Goal: Browse casually: Explore the website without a specific task or goal

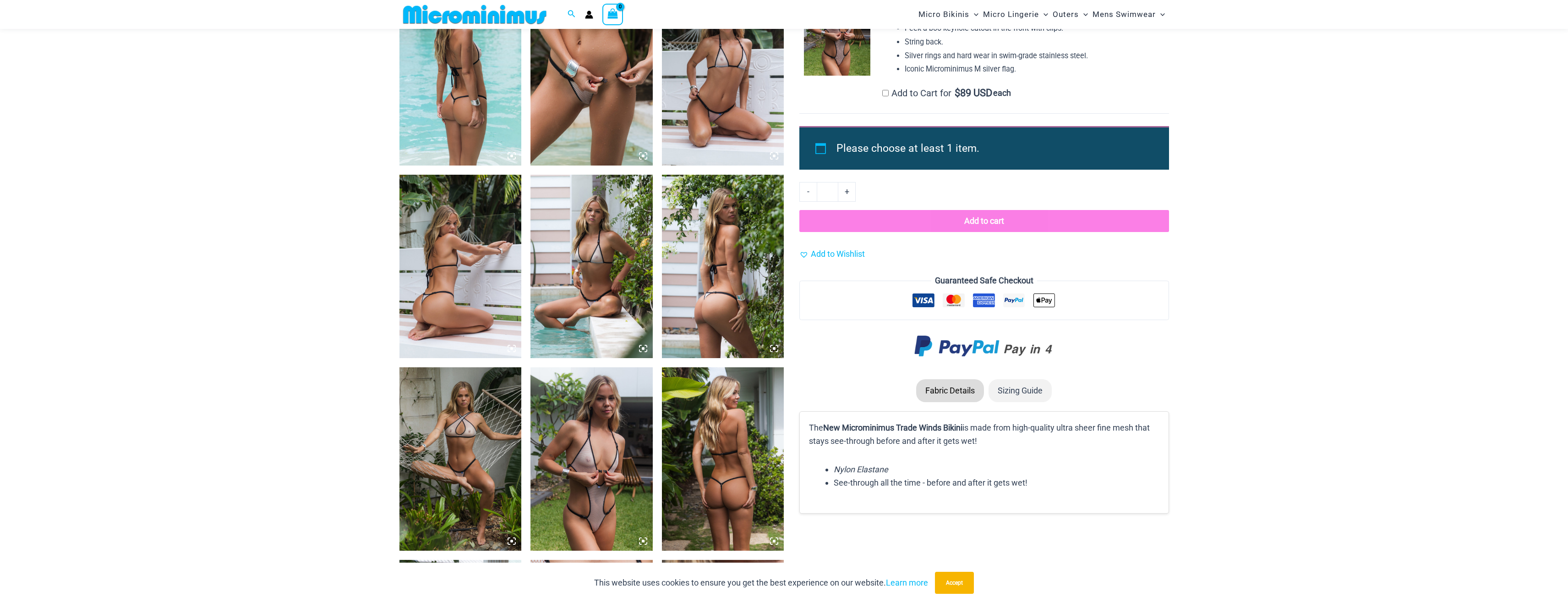
scroll to position [600, 0]
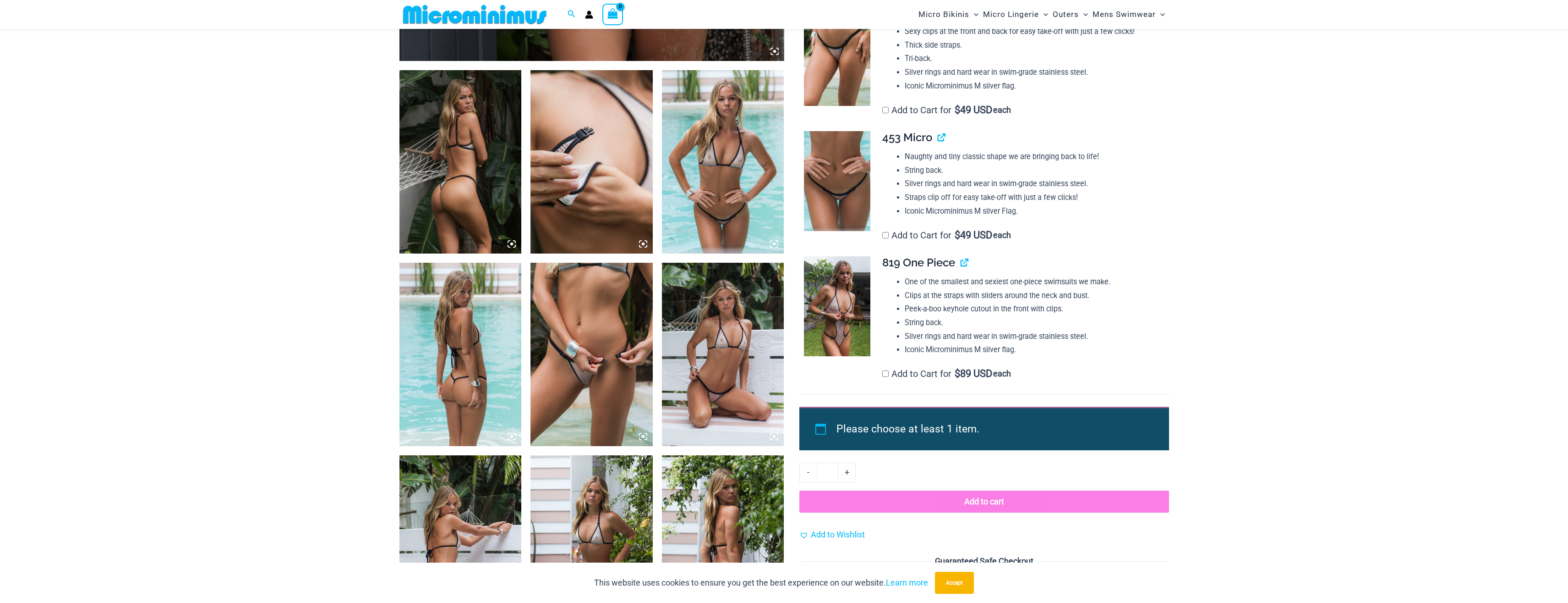
click at [480, 171] on img at bounding box center [460, 161] width 122 height 183
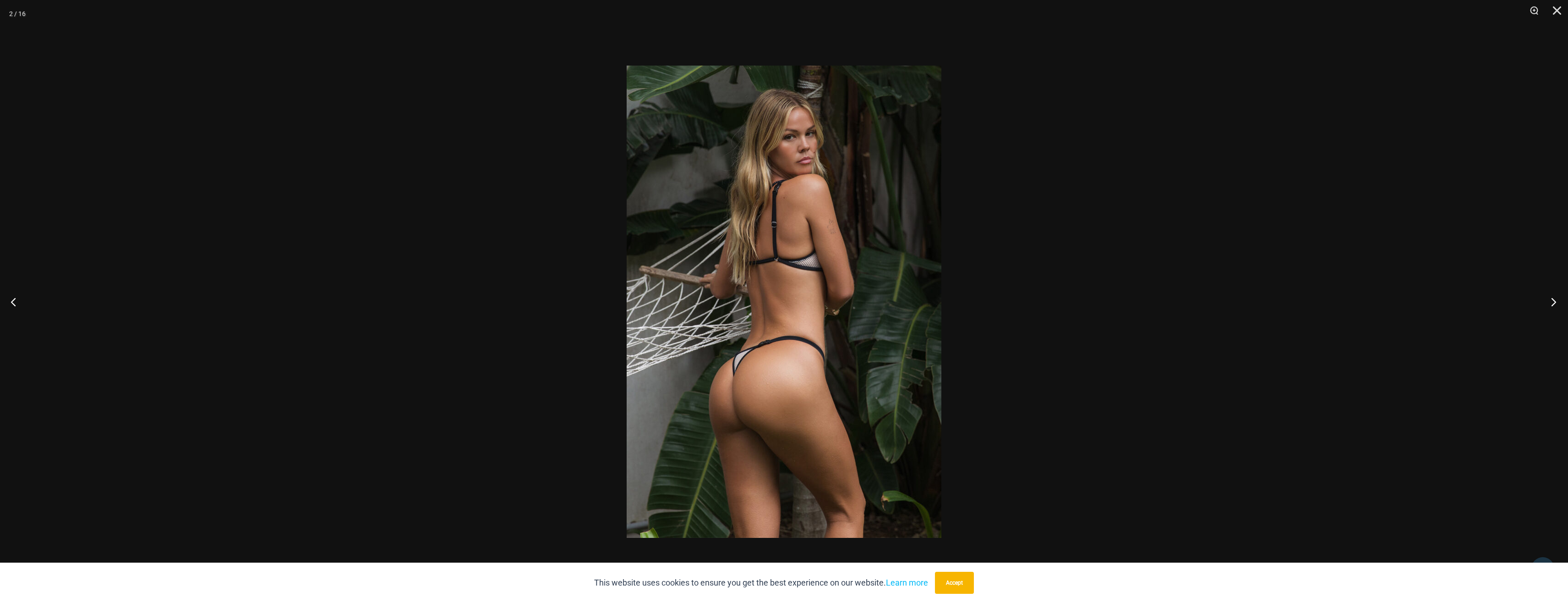
click at [1556, 308] on button "Next" at bounding box center [1551, 302] width 34 height 46
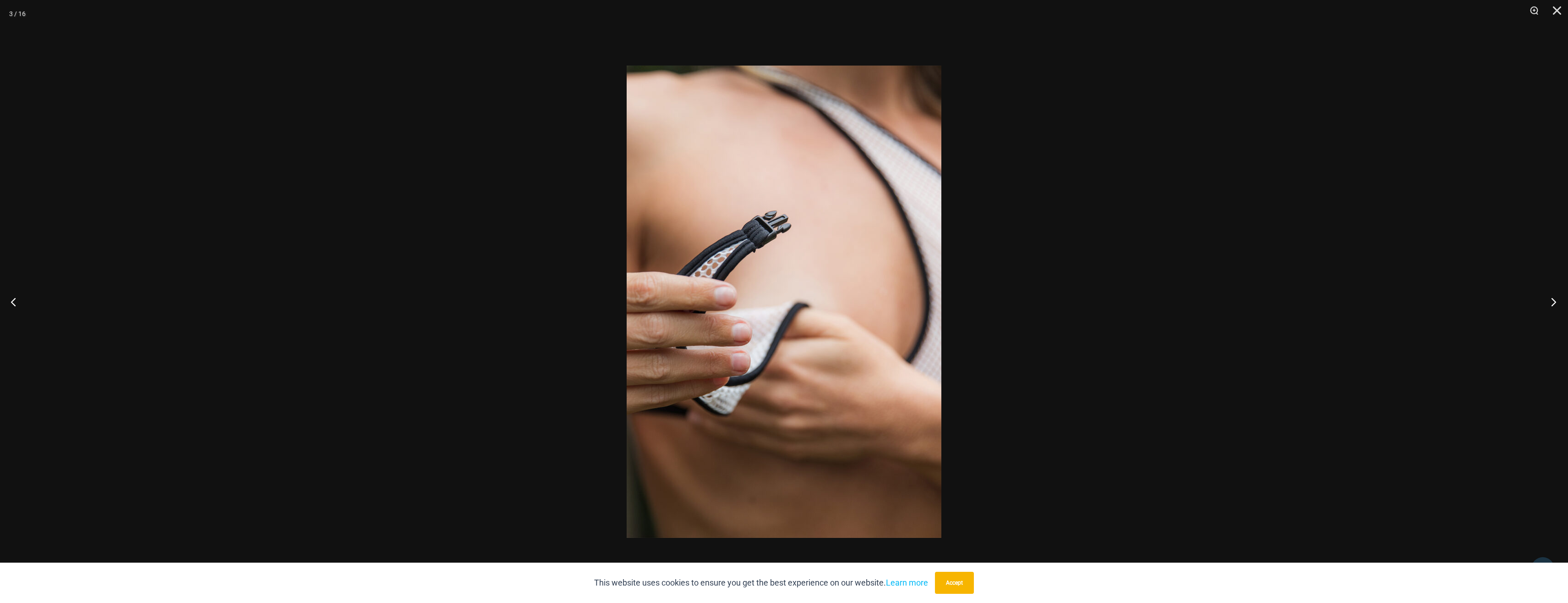
click at [1551, 305] on button "Next" at bounding box center [1551, 302] width 34 height 46
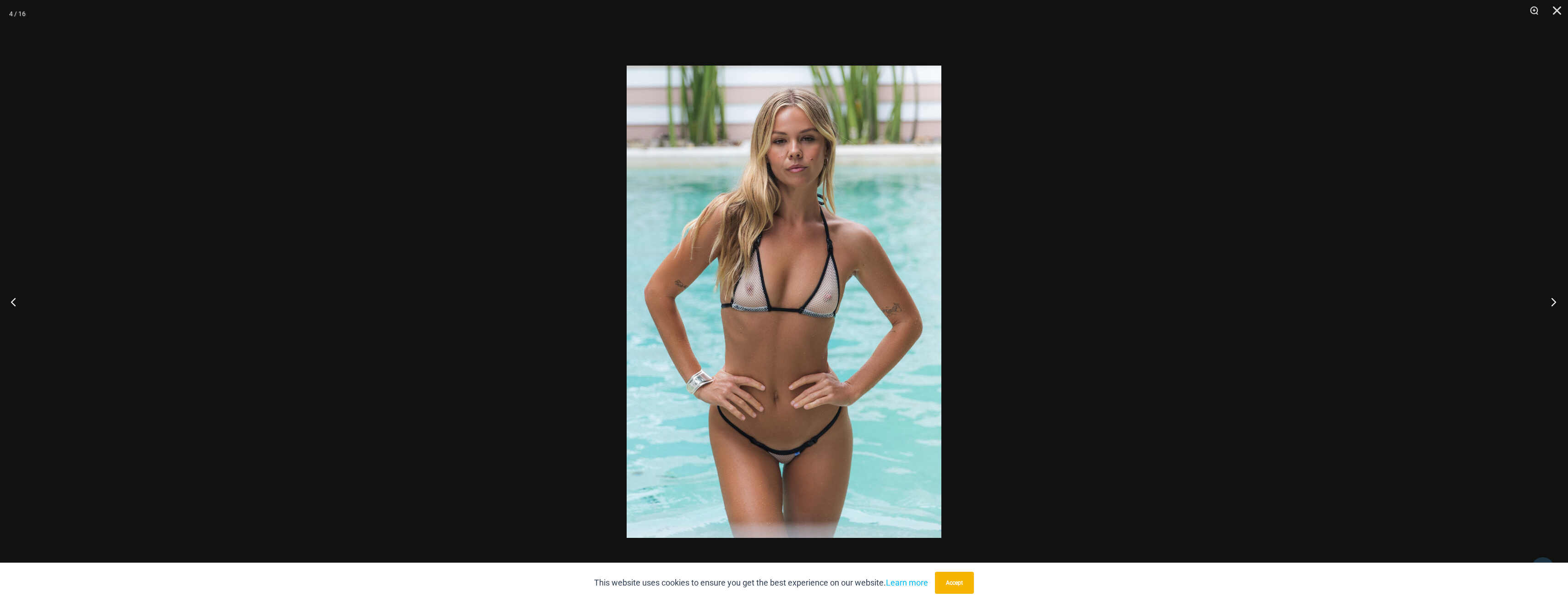
click at [1553, 303] on button "Next" at bounding box center [1551, 302] width 34 height 46
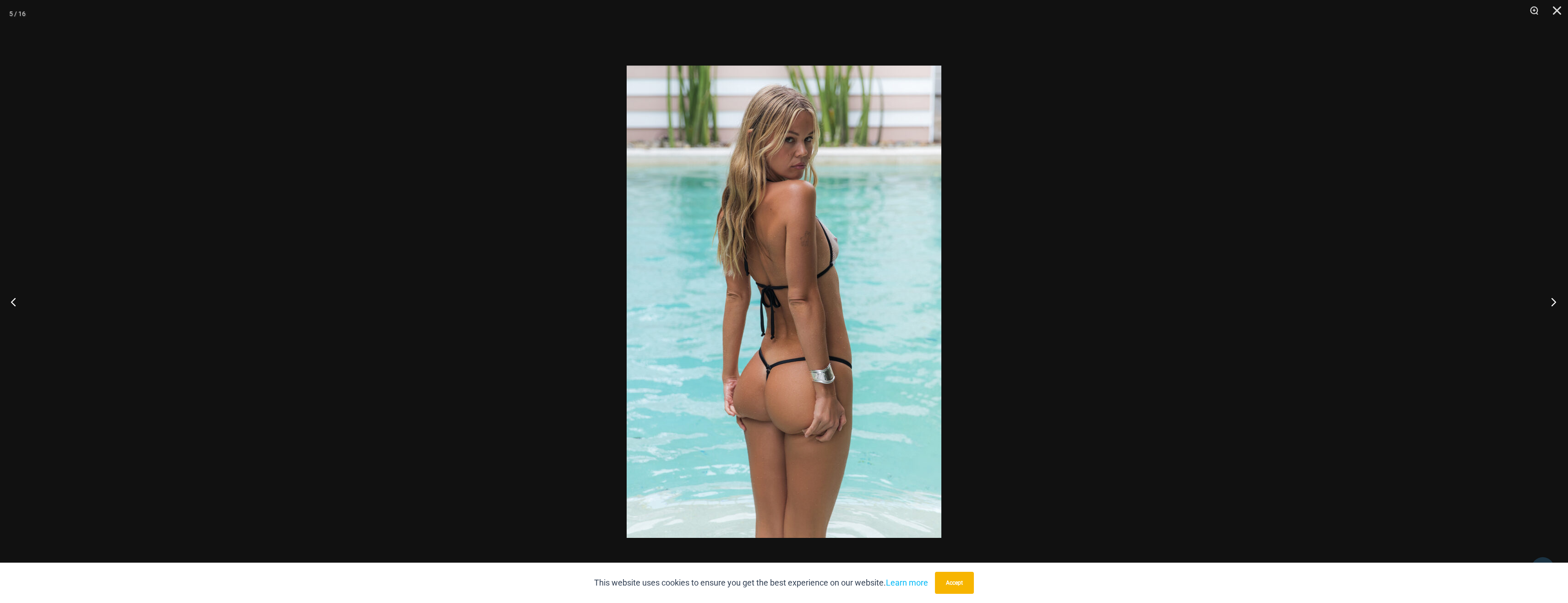
click at [1558, 303] on button "Next" at bounding box center [1551, 302] width 34 height 46
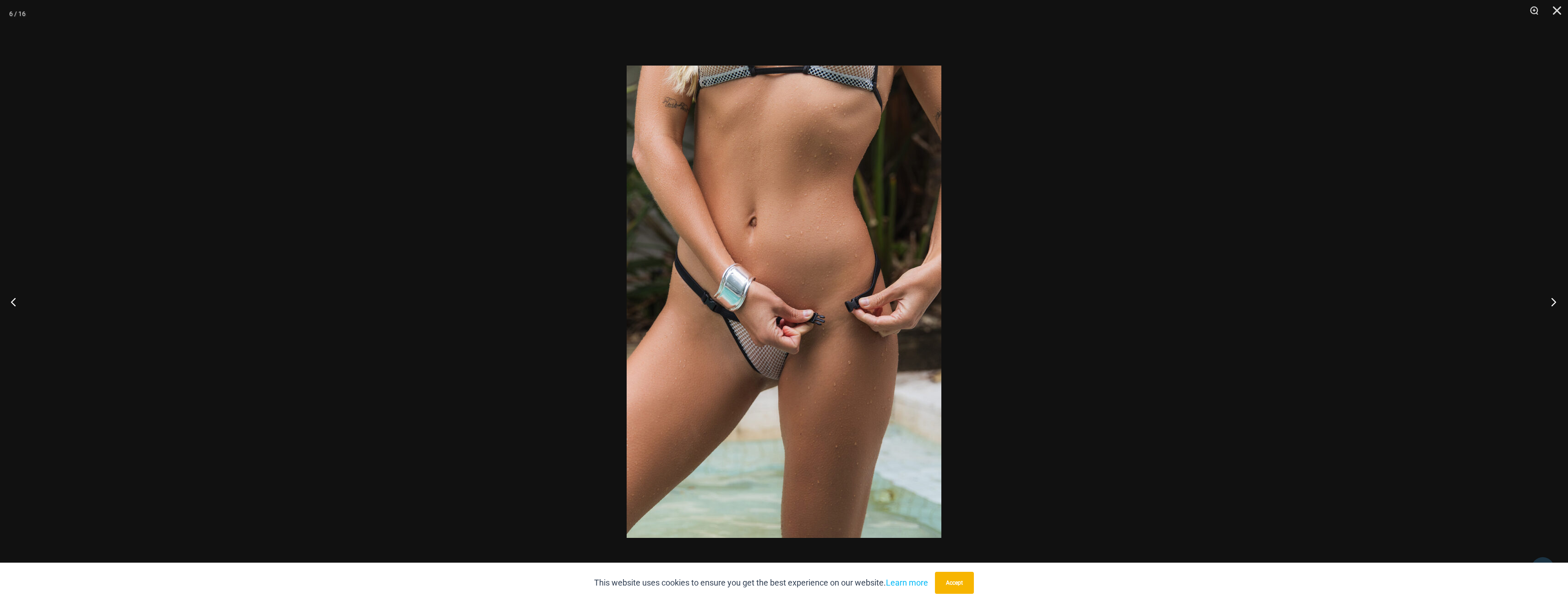
click at [1550, 303] on button "Next" at bounding box center [1551, 302] width 34 height 46
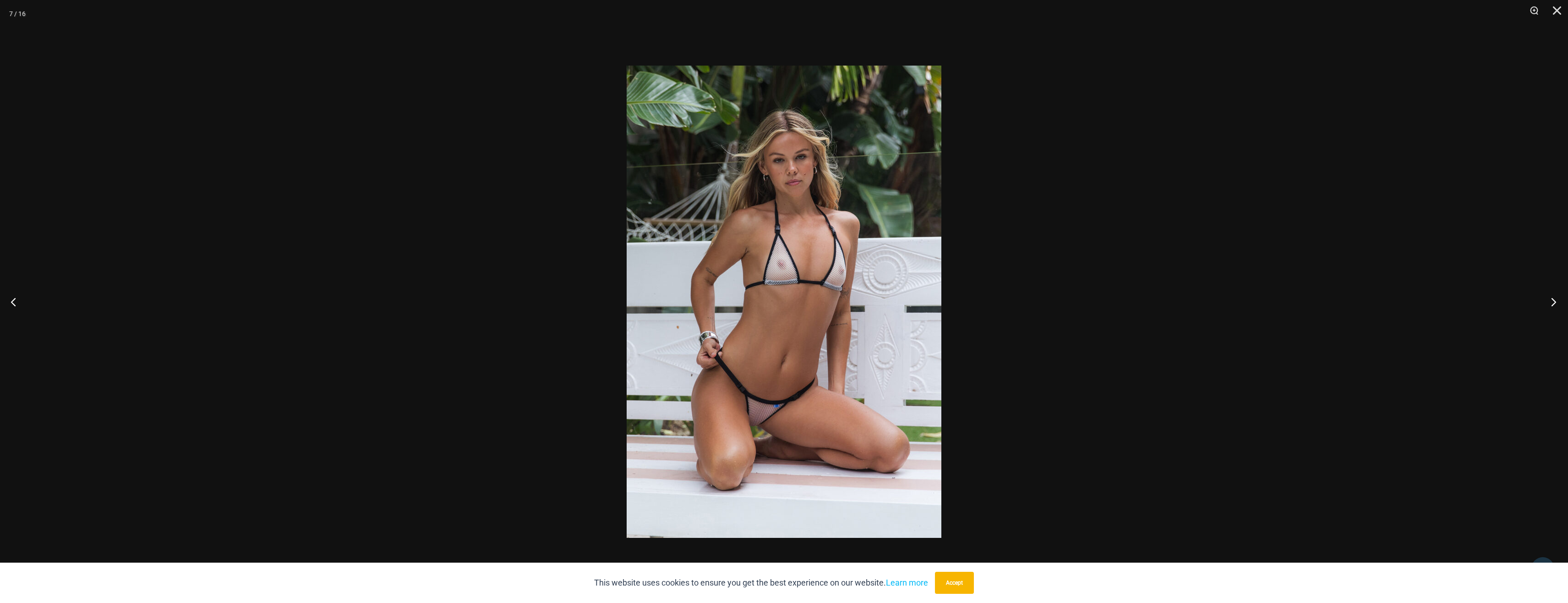
click at [1556, 304] on button "Next" at bounding box center [1551, 302] width 34 height 46
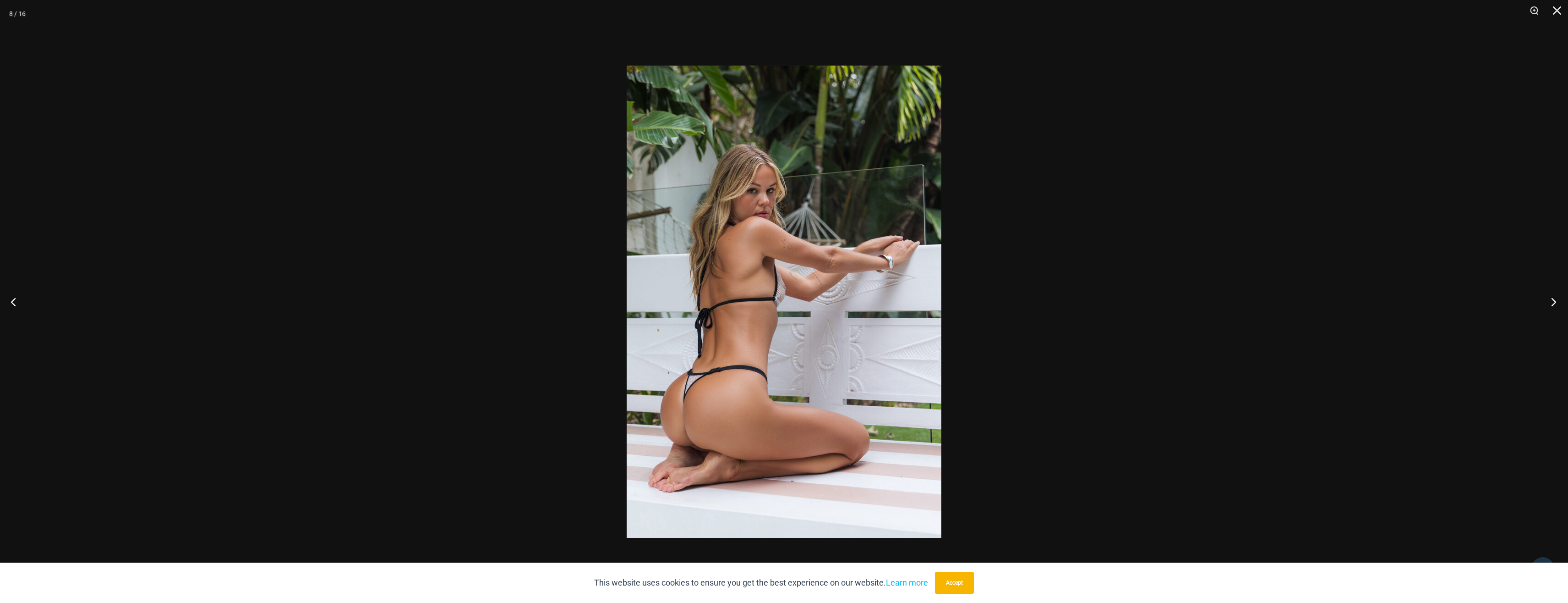
click at [1552, 303] on button "Next" at bounding box center [1551, 302] width 34 height 46
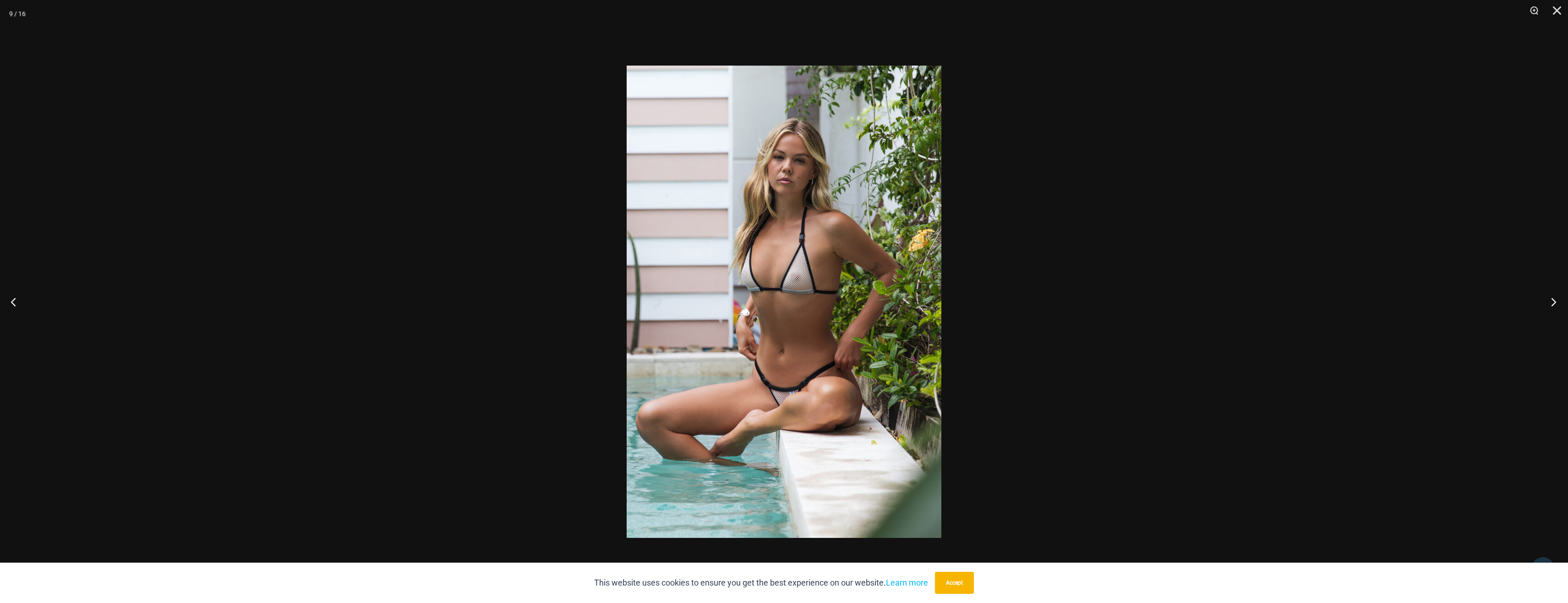
click at [1559, 308] on button "Next" at bounding box center [1551, 302] width 34 height 46
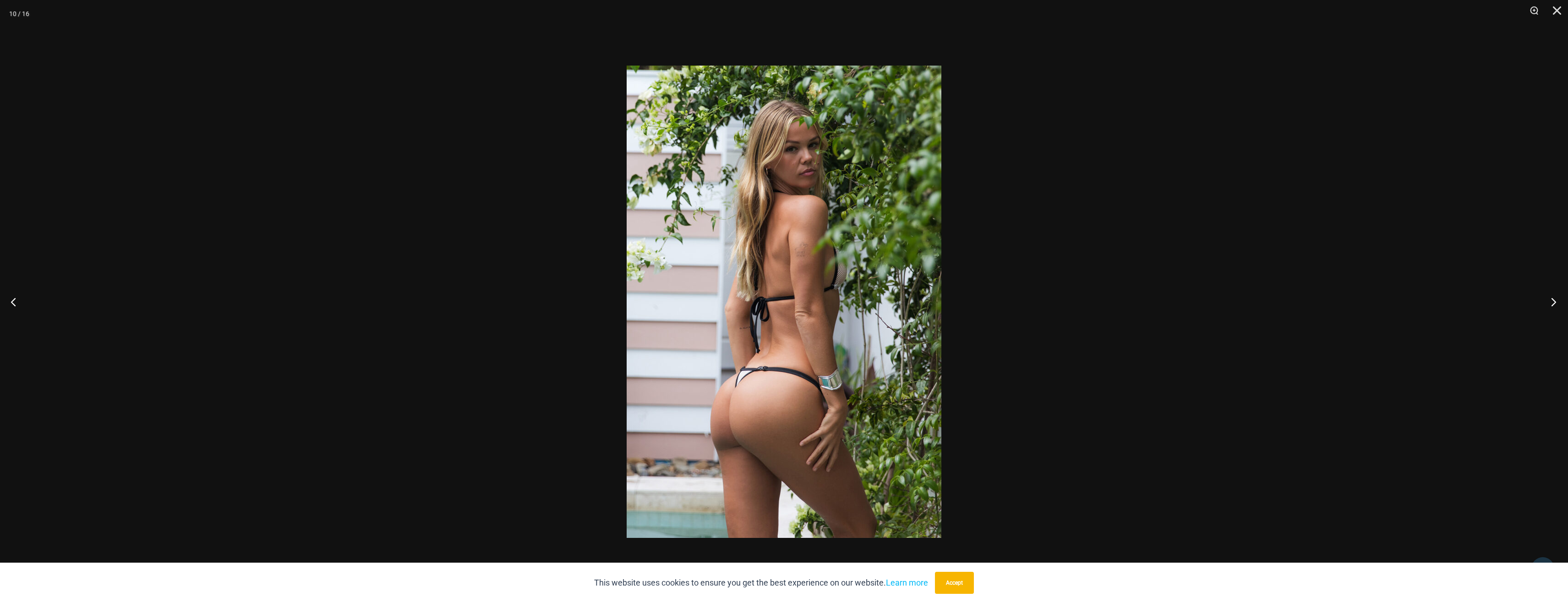
click at [1545, 305] on button "Next" at bounding box center [1551, 302] width 34 height 46
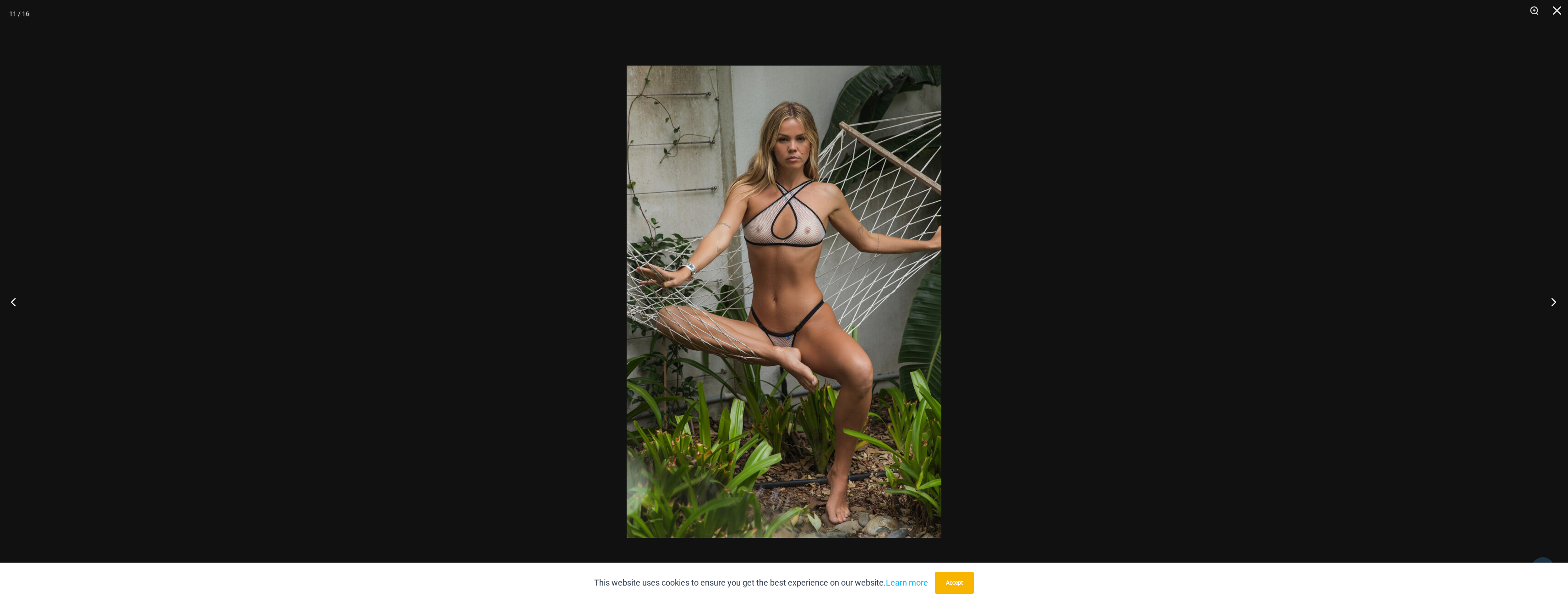
click at [1558, 306] on button "Next" at bounding box center [1551, 302] width 34 height 46
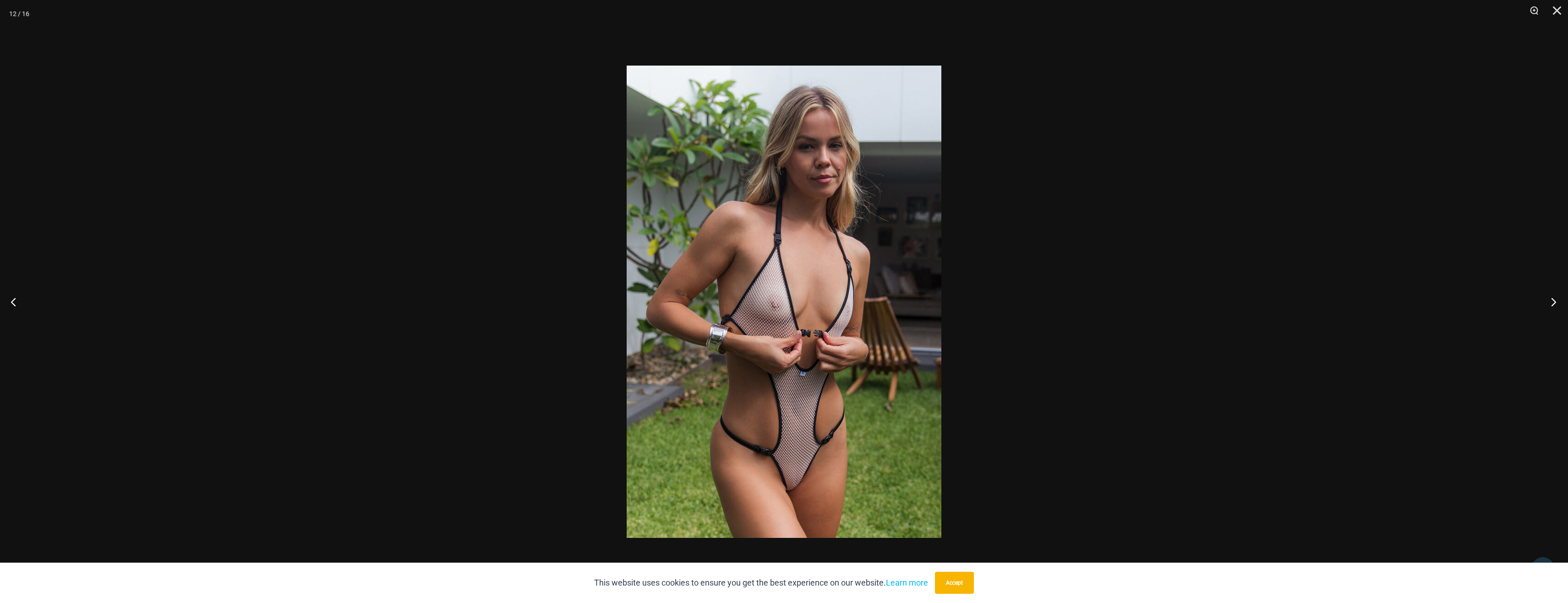
click at [1556, 299] on button "Next" at bounding box center [1551, 302] width 34 height 46
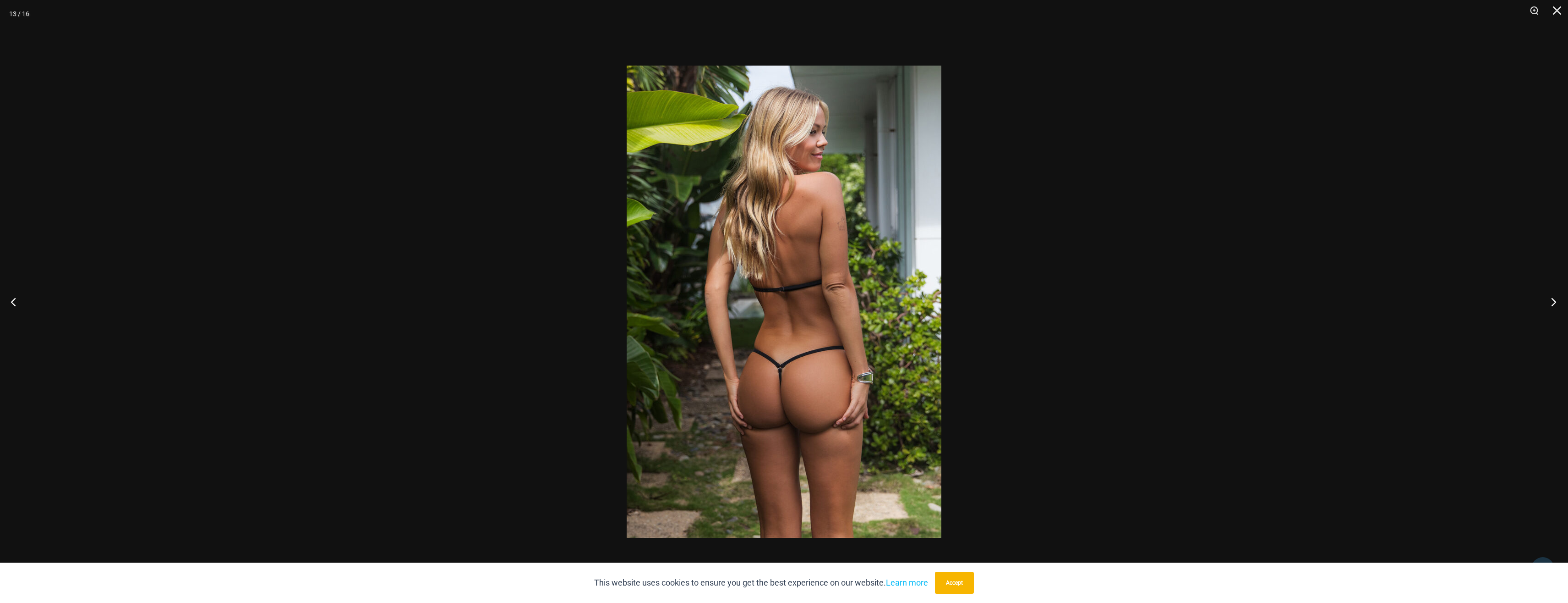
click at [1559, 305] on button "Next" at bounding box center [1551, 302] width 34 height 46
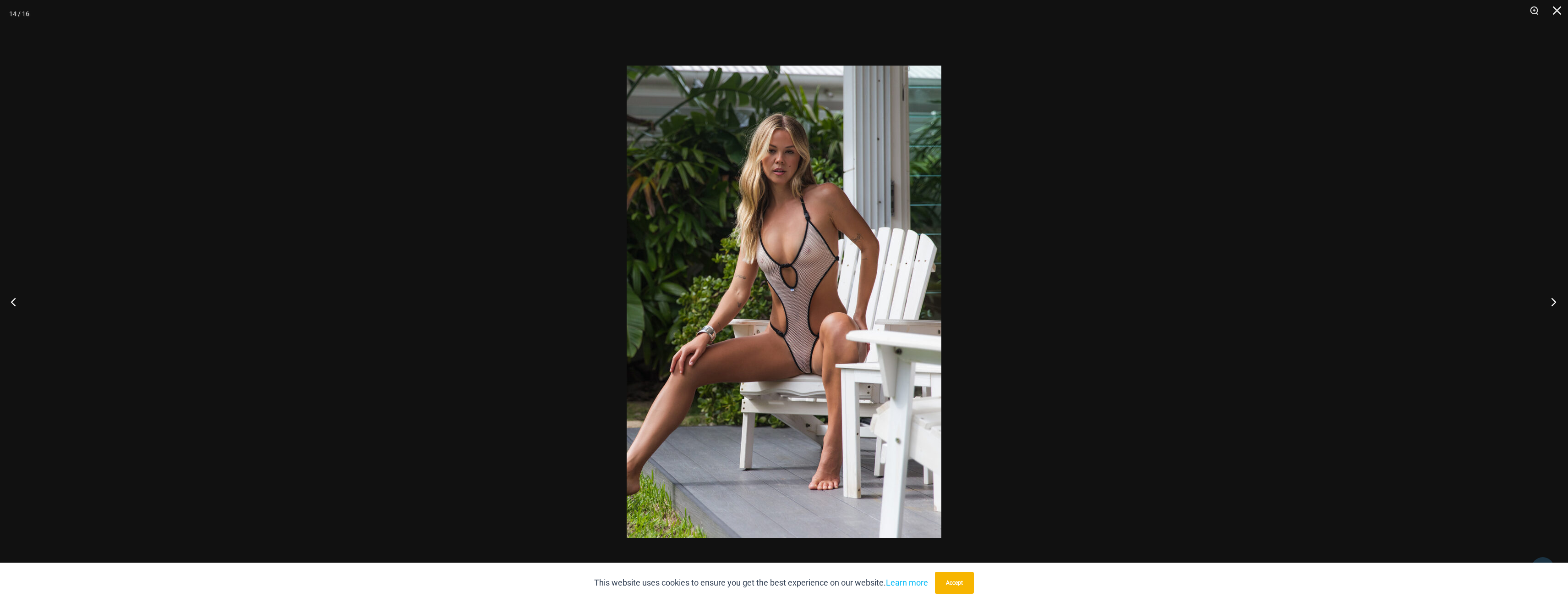
click at [1554, 306] on button "Next" at bounding box center [1551, 302] width 34 height 46
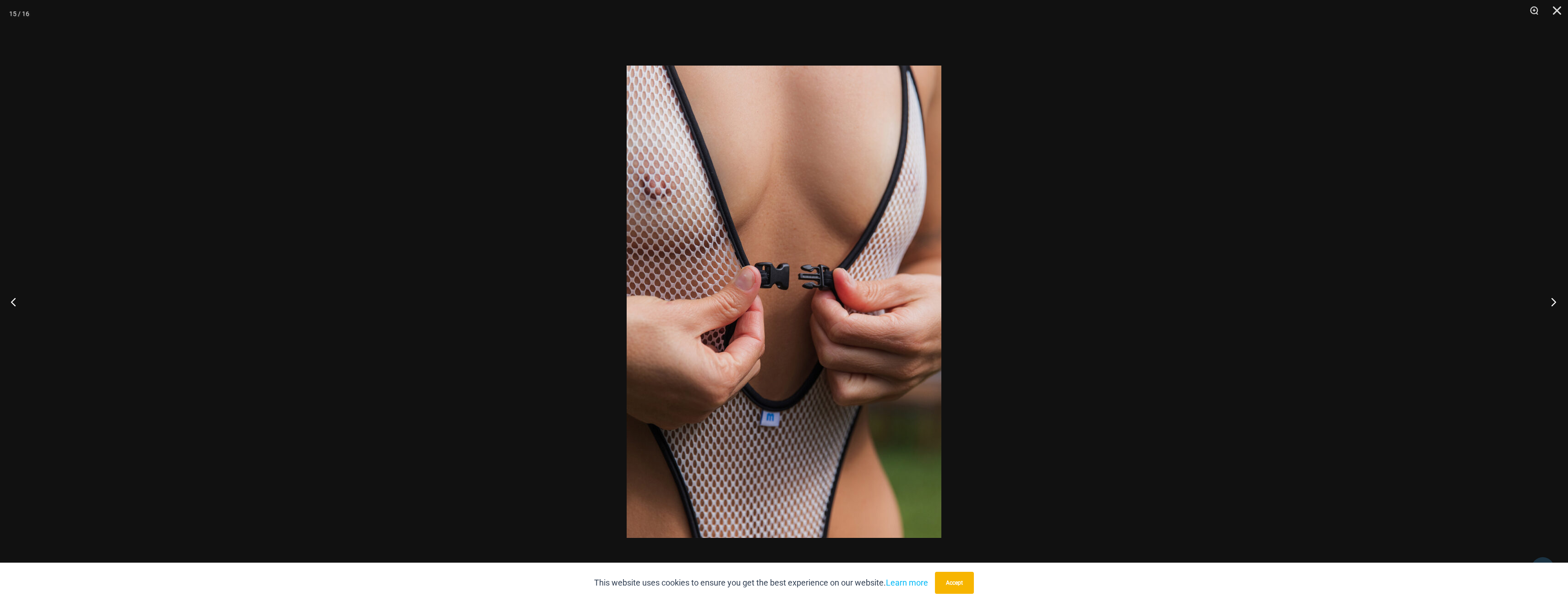
click at [1553, 303] on button "Next" at bounding box center [1551, 302] width 34 height 46
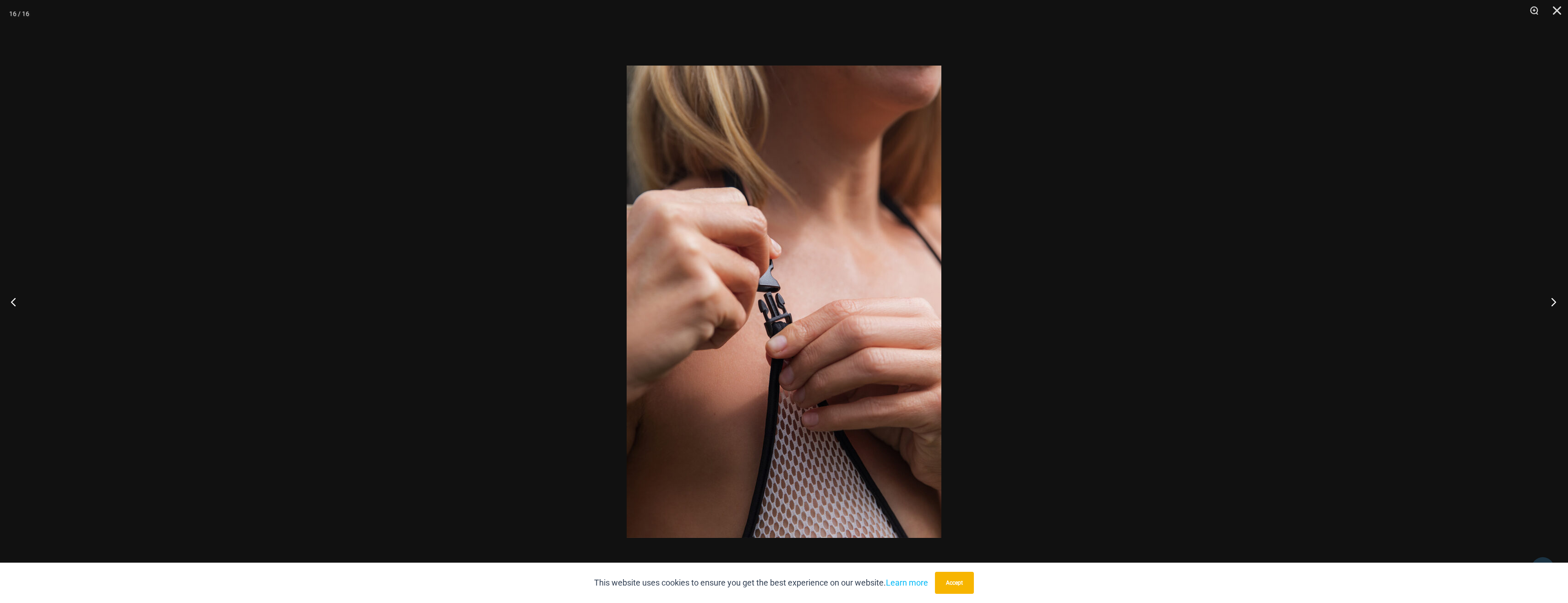
click at [1552, 303] on button "Next" at bounding box center [1551, 302] width 34 height 46
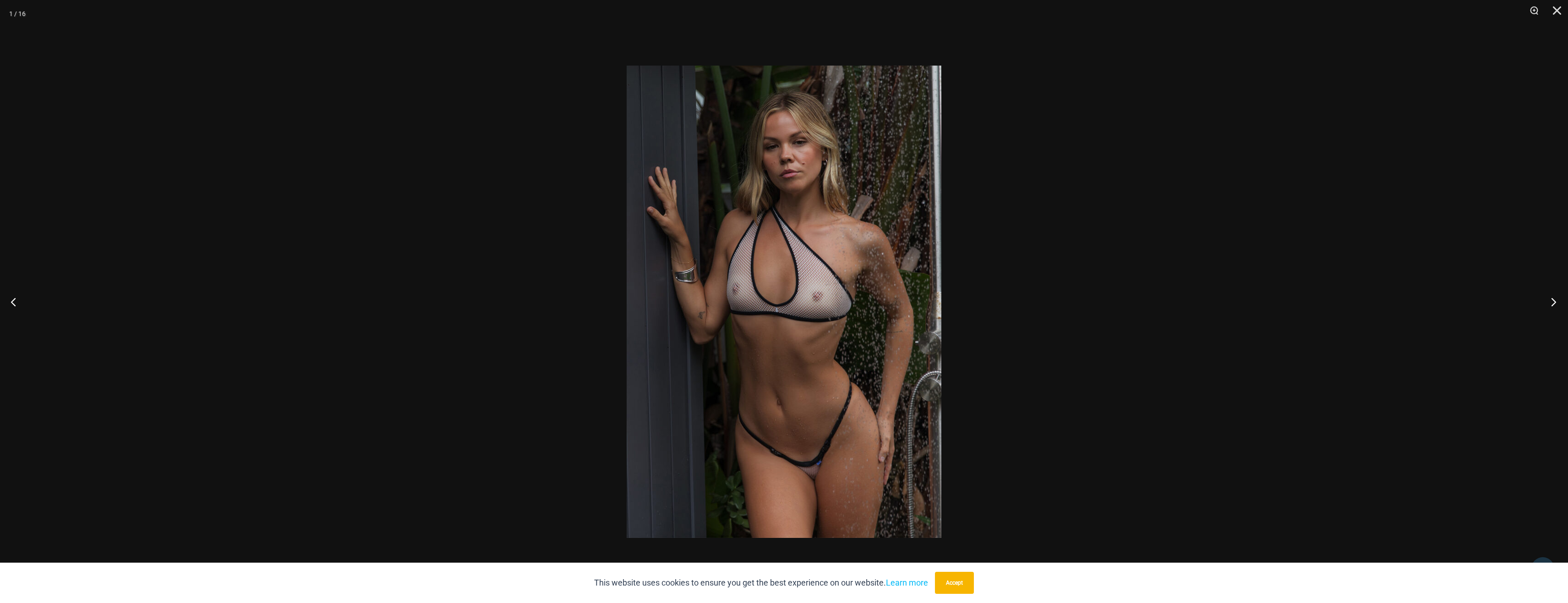
click at [1554, 306] on button "Next" at bounding box center [1551, 302] width 34 height 46
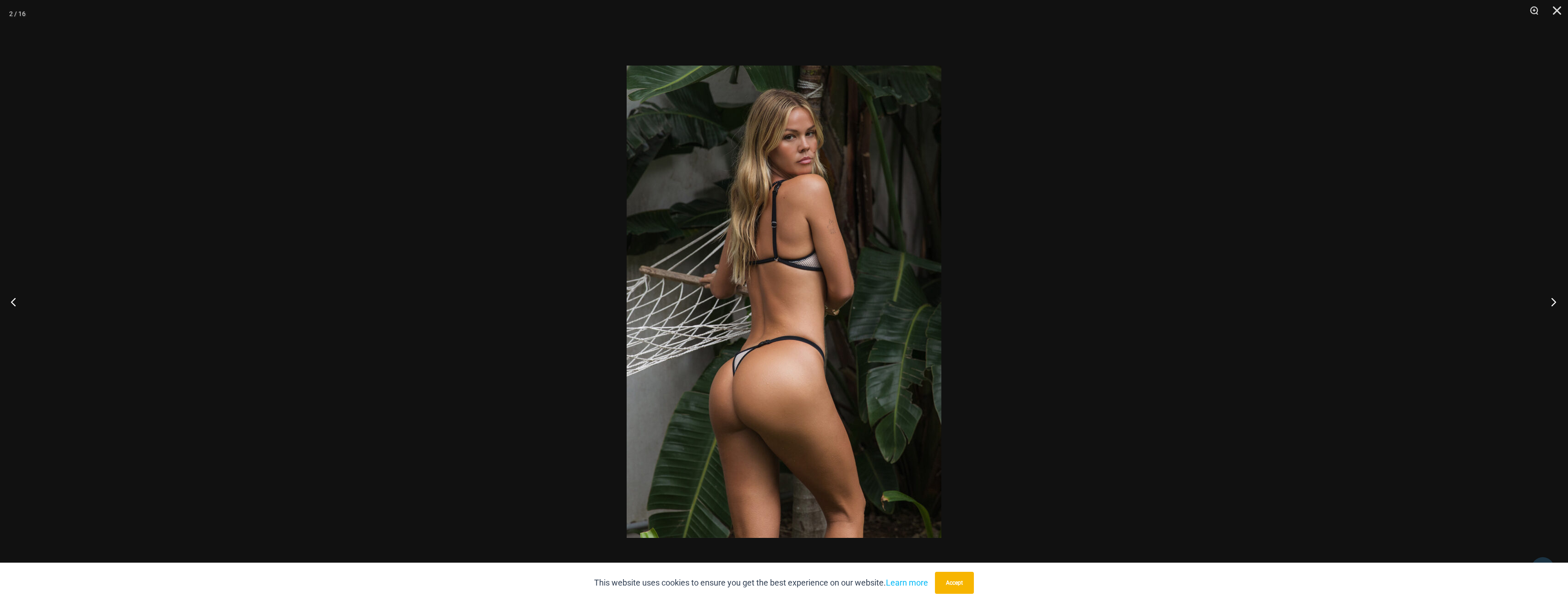
click at [1551, 305] on button "Next" at bounding box center [1551, 302] width 34 height 46
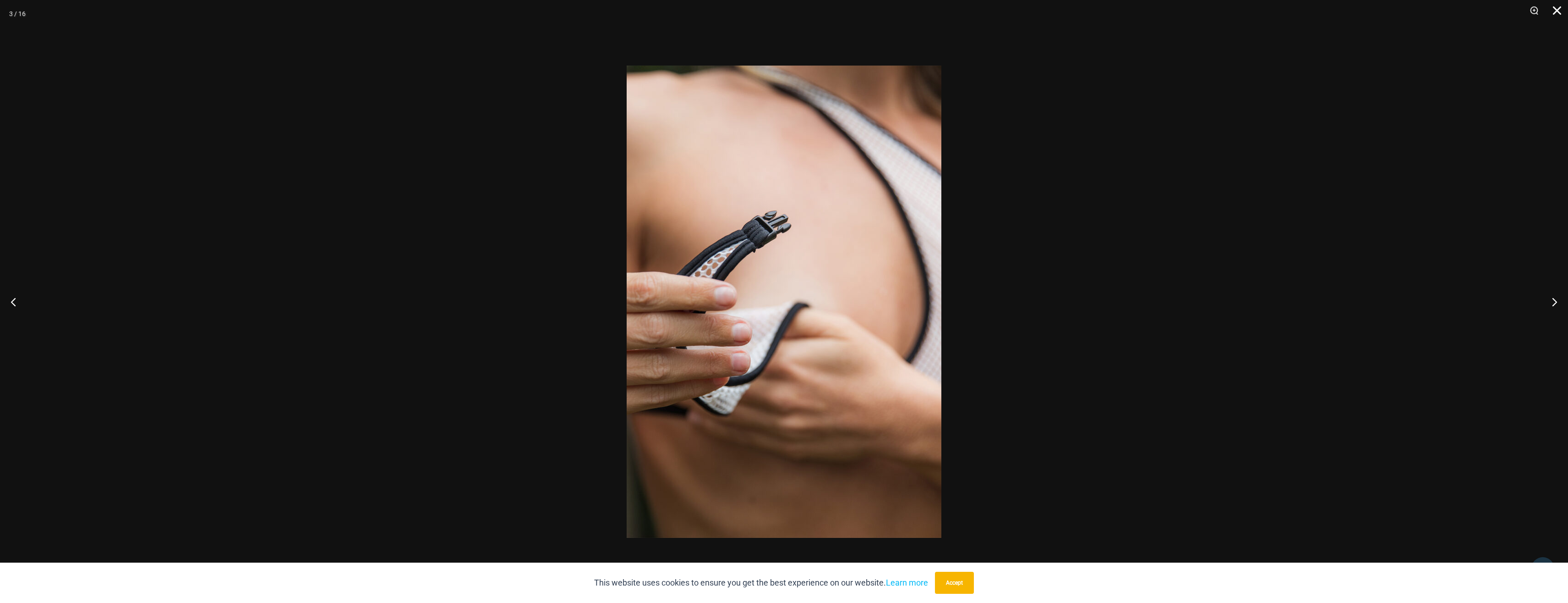
click at [1554, 9] on button "Close" at bounding box center [1554, 13] width 23 height 27
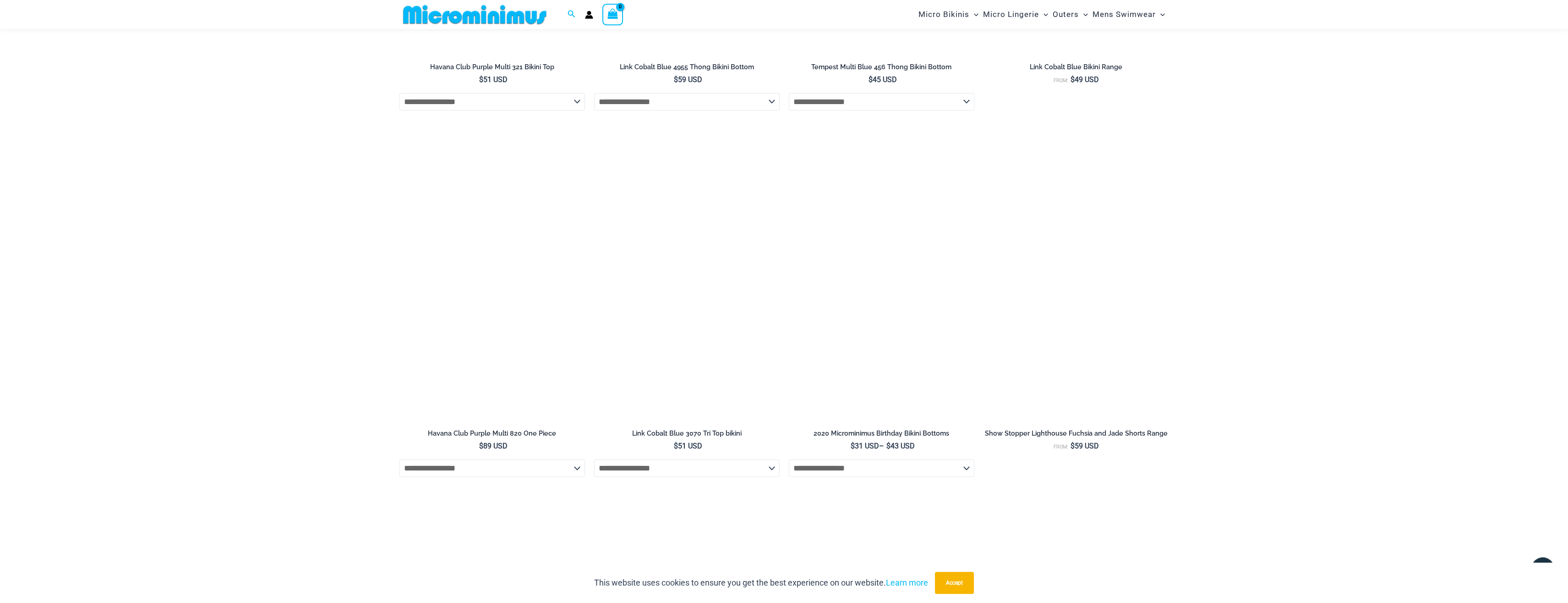
scroll to position [3086, 0]
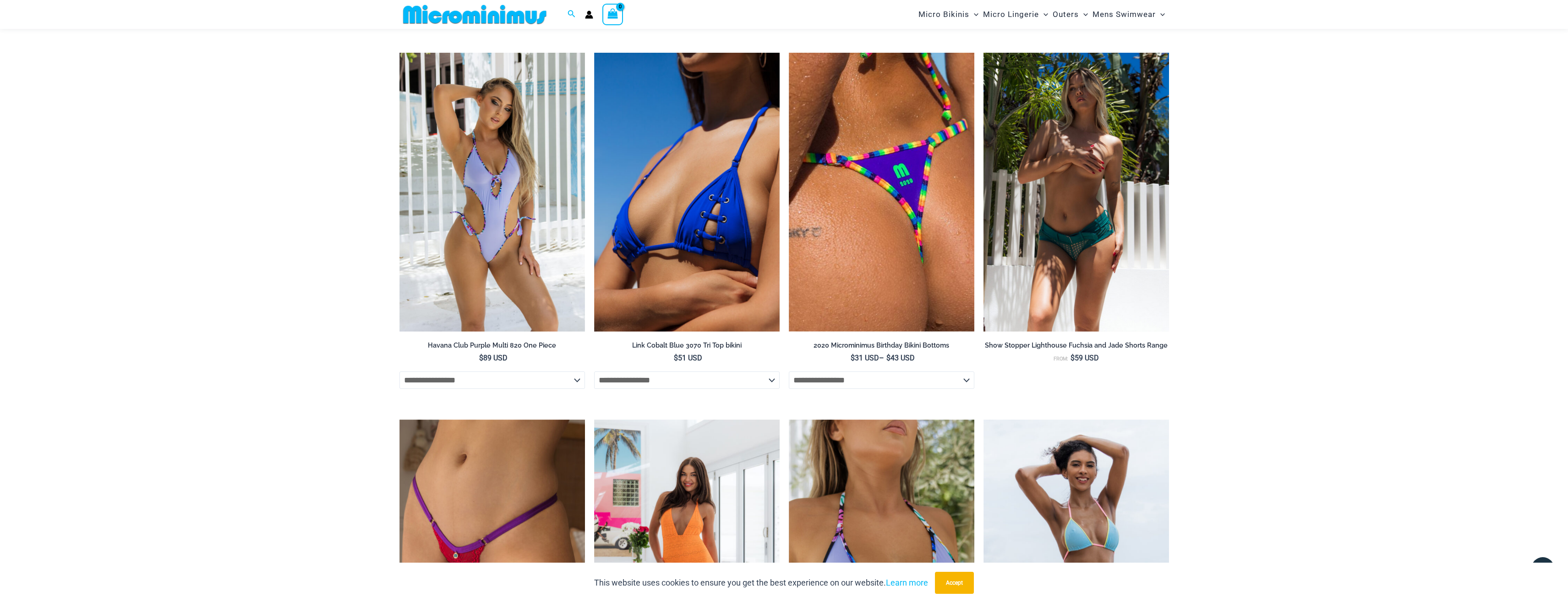
click at [1084, 133] on img at bounding box center [1076, 192] width 186 height 279
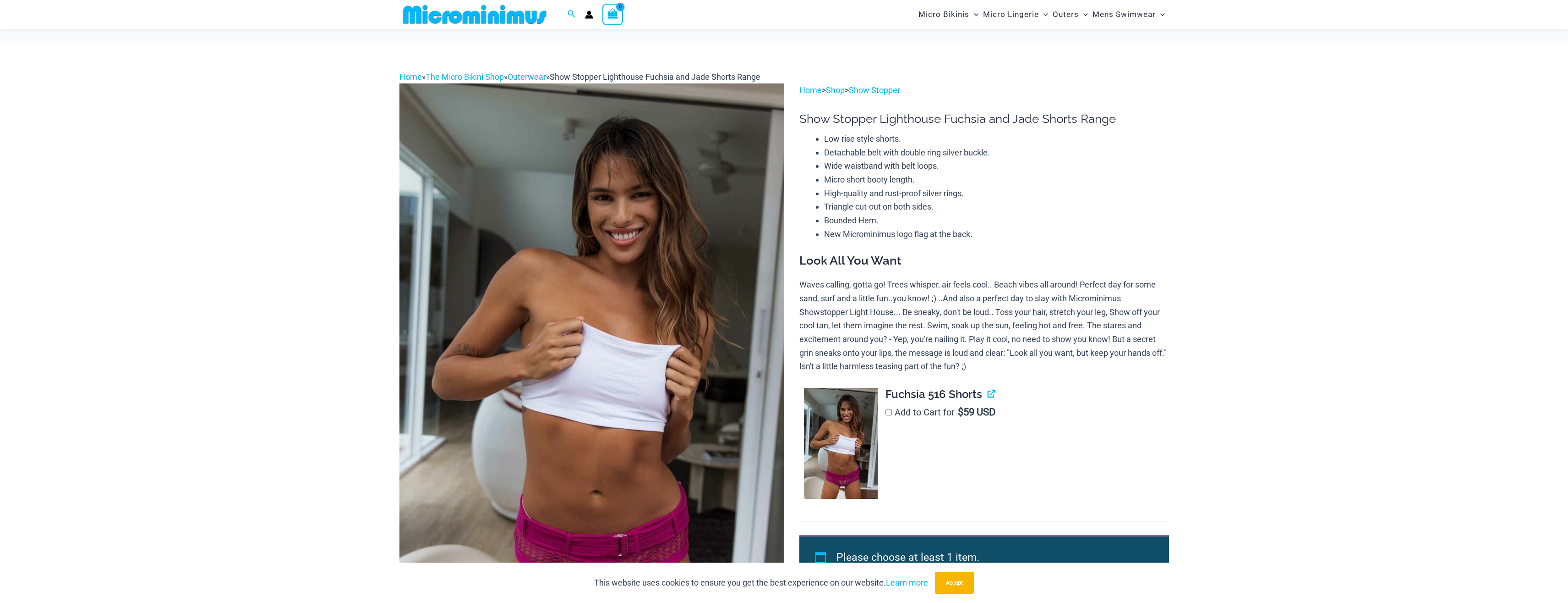
scroll to position [506, 0]
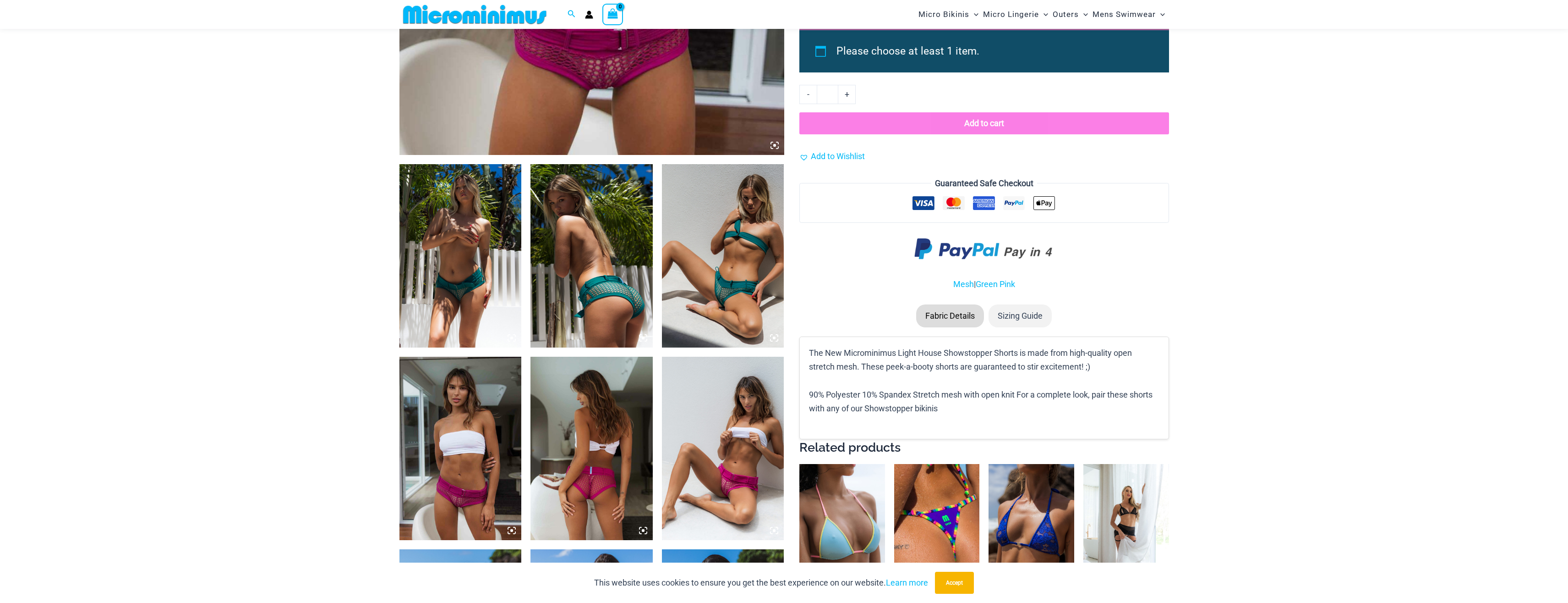
click at [460, 183] on img at bounding box center [460, 255] width 122 height 183
